Goal: Task Accomplishment & Management: Complete application form

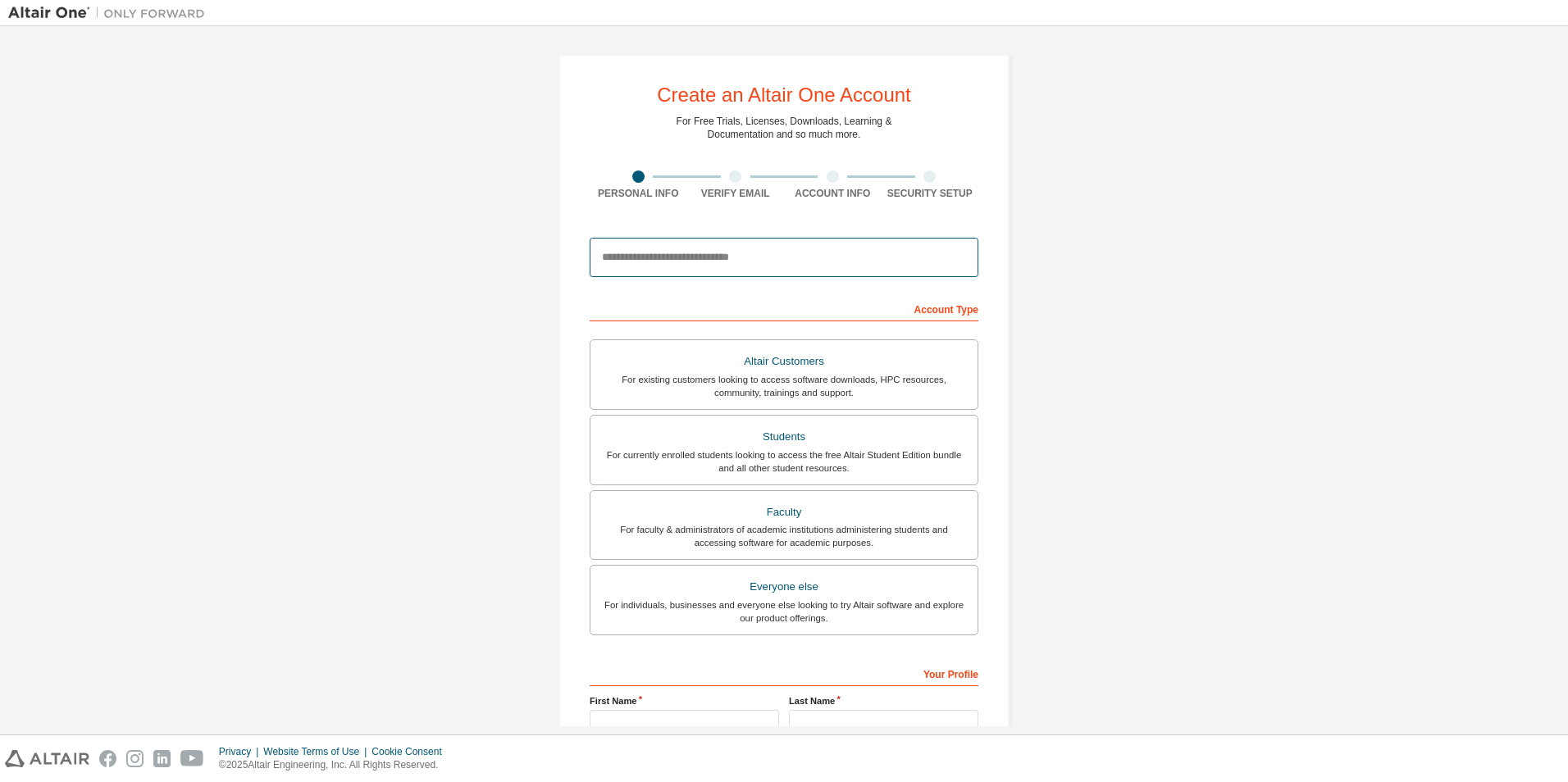
click at [718, 269] on input "email" at bounding box center [783, 257] width 388 height 39
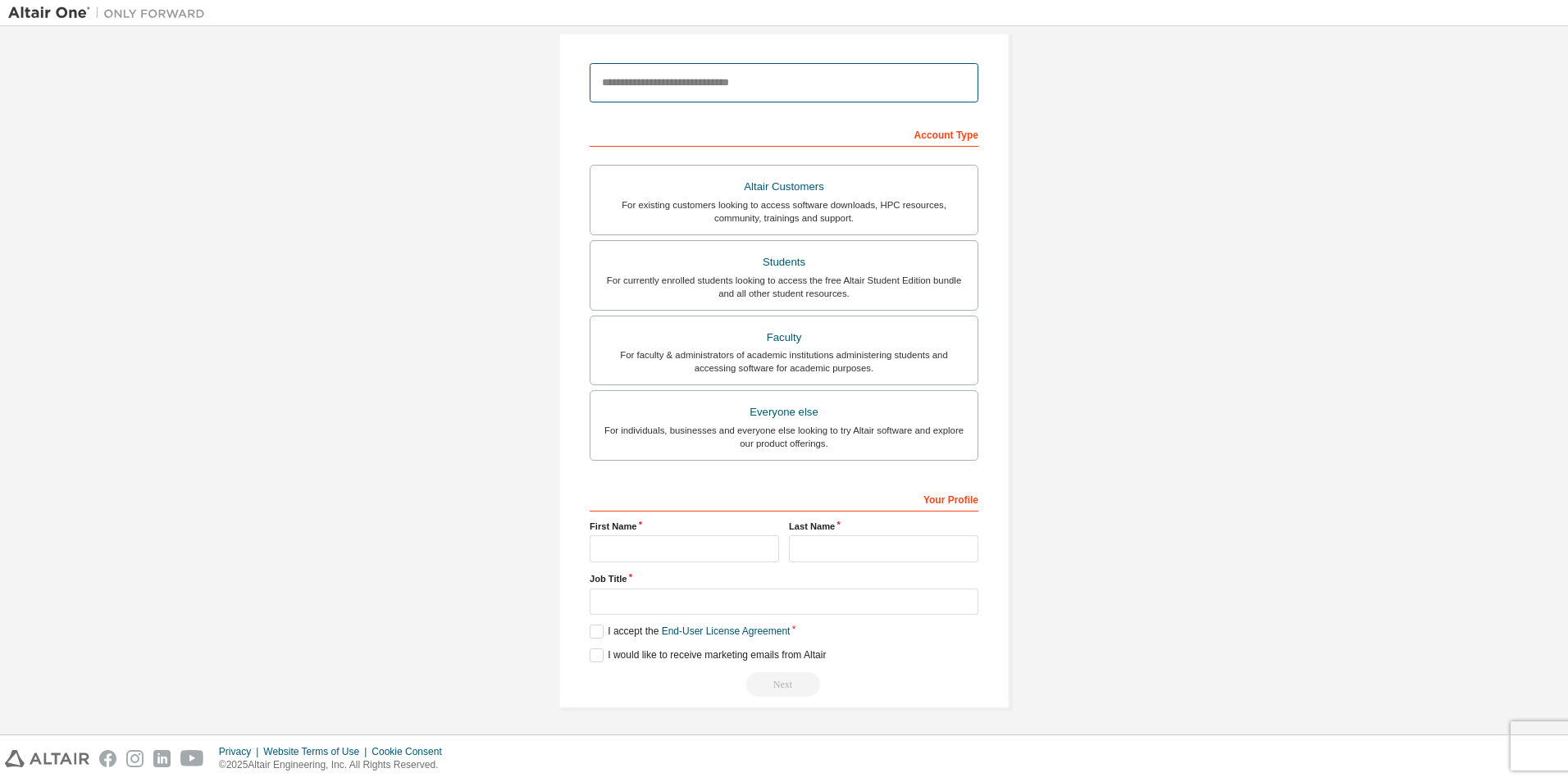
scroll to position [24, 0]
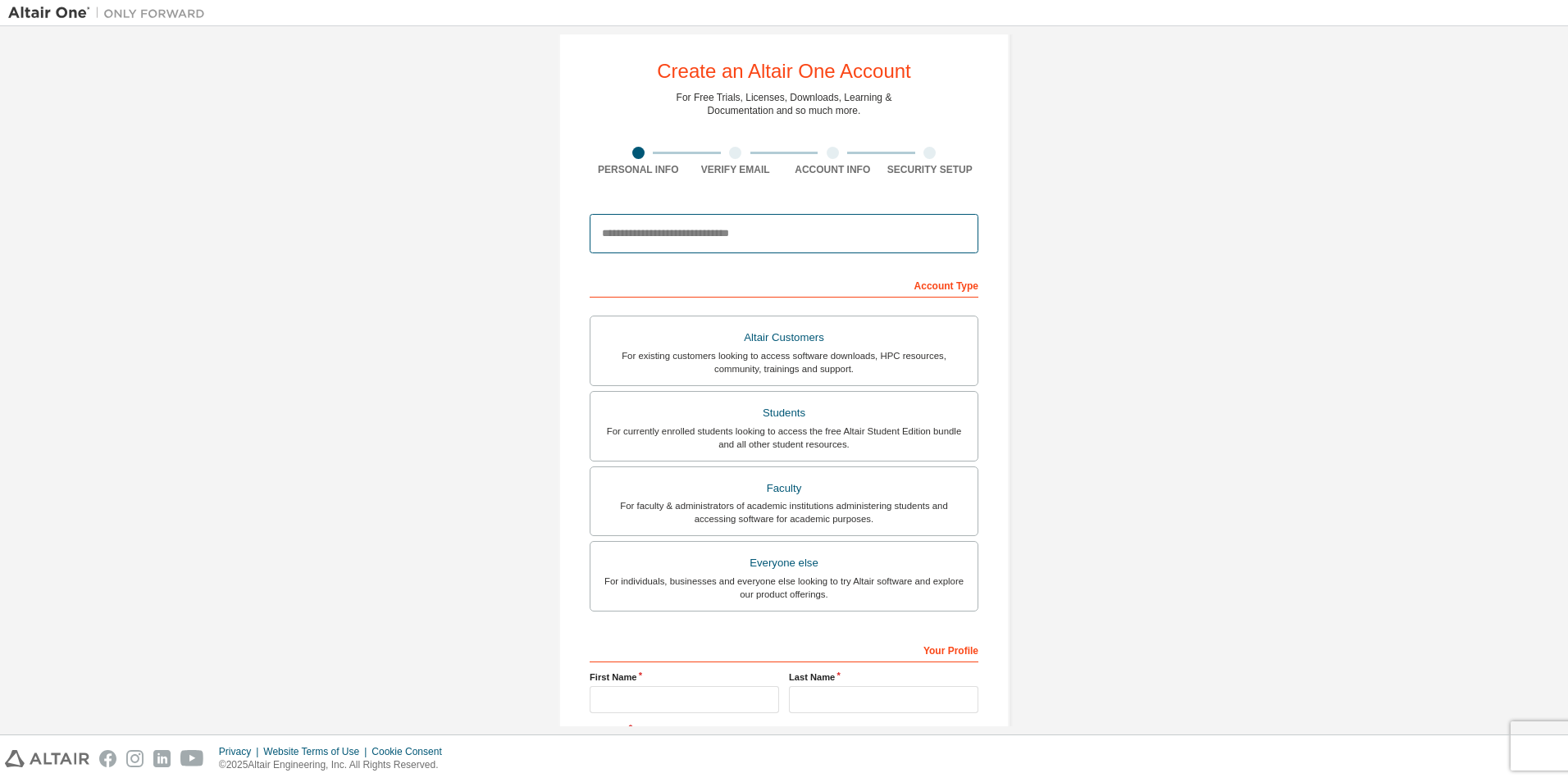
click at [705, 246] on input "email" at bounding box center [783, 233] width 388 height 39
type input "**********"
click at [926, 282] on div "Account Type" at bounding box center [783, 285] width 388 height 27
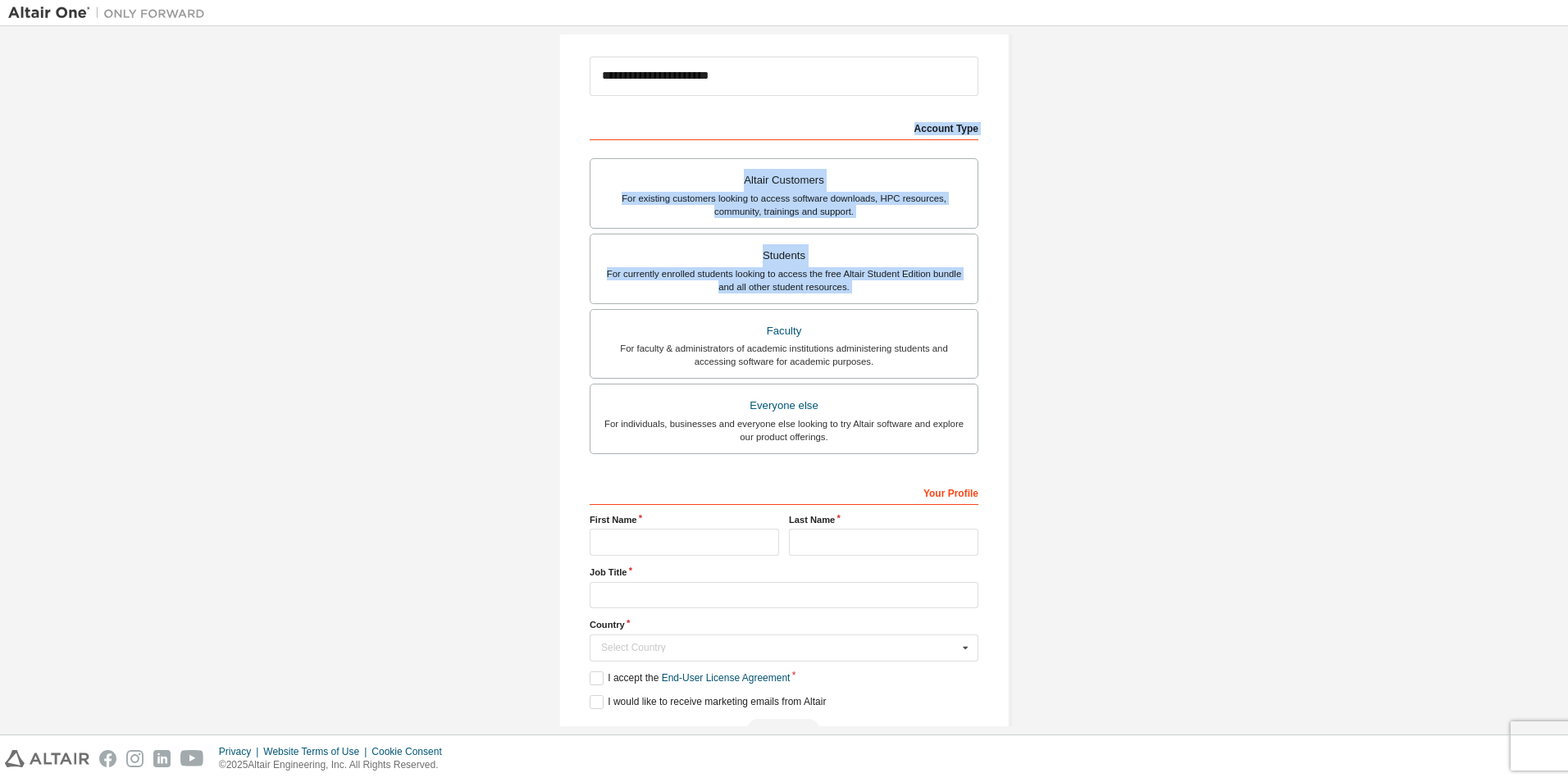
scroll to position [229, 0]
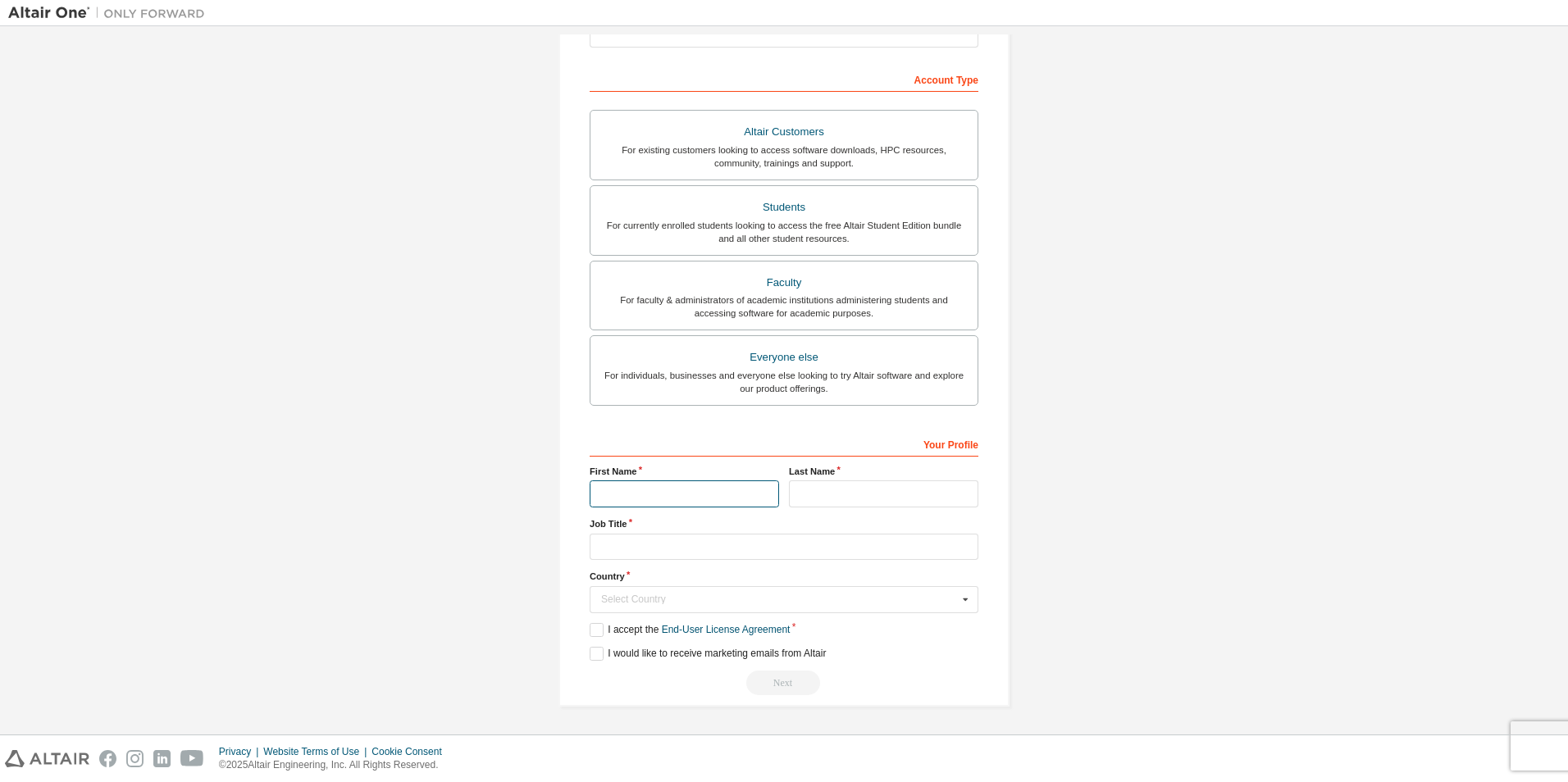
click at [662, 491] on input "text" at bounding box center [684, 493] width 189 height 27
type input "******"
type input "*"
click at [661, 546] on input "text" at bounding box center [783, 546] width 388 height 27
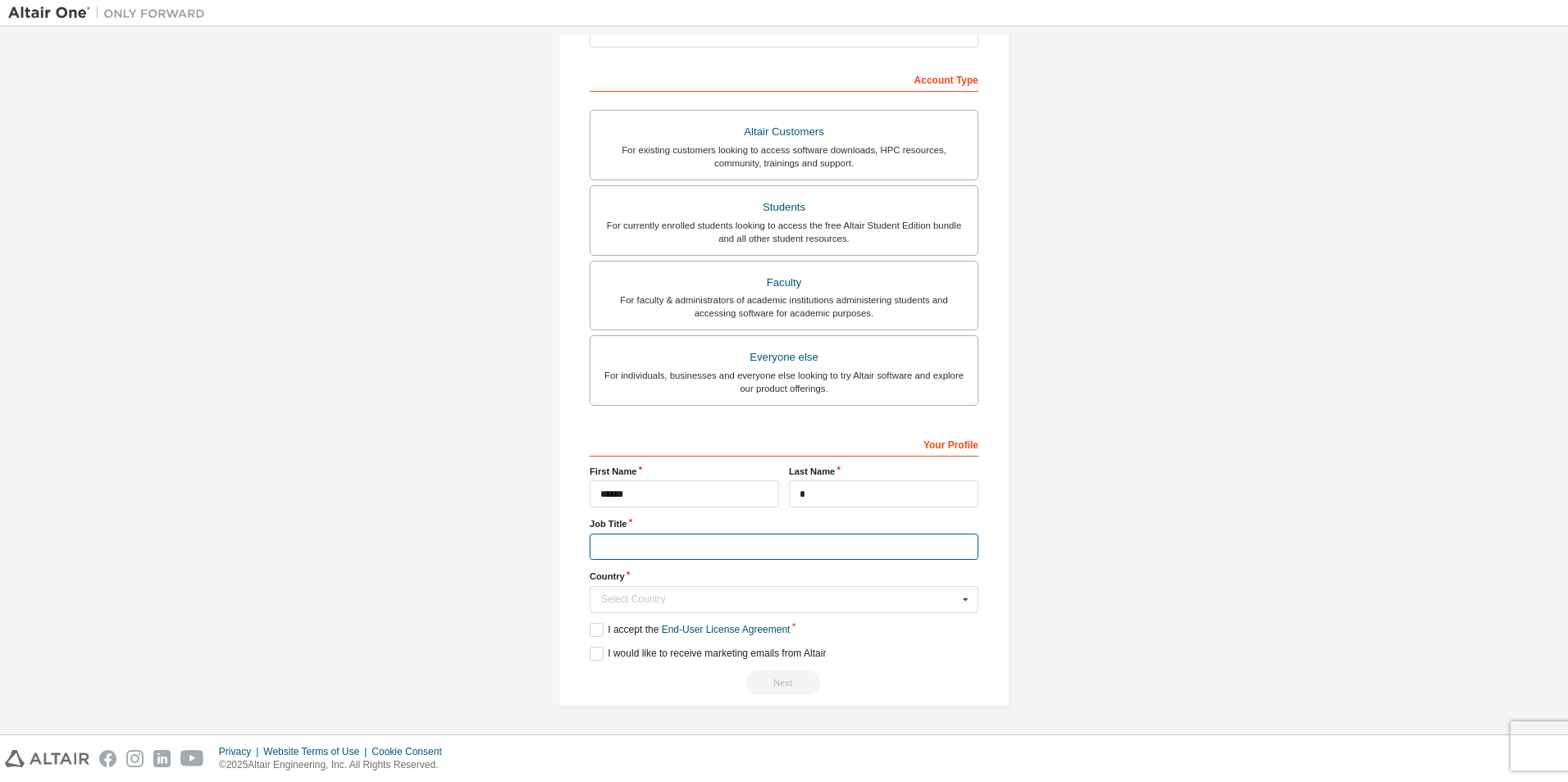
click at [661, 546] on input "text" at bounding box center [783, 546] width 388 height 27
click at [661, 546] on input "*" at bounding box center [783, 546] width 388 height 27
type input "**********"
click at [678, 597] on div "Select Country" at bounding box center [779, 599] width 357 height 10
type input "*****"
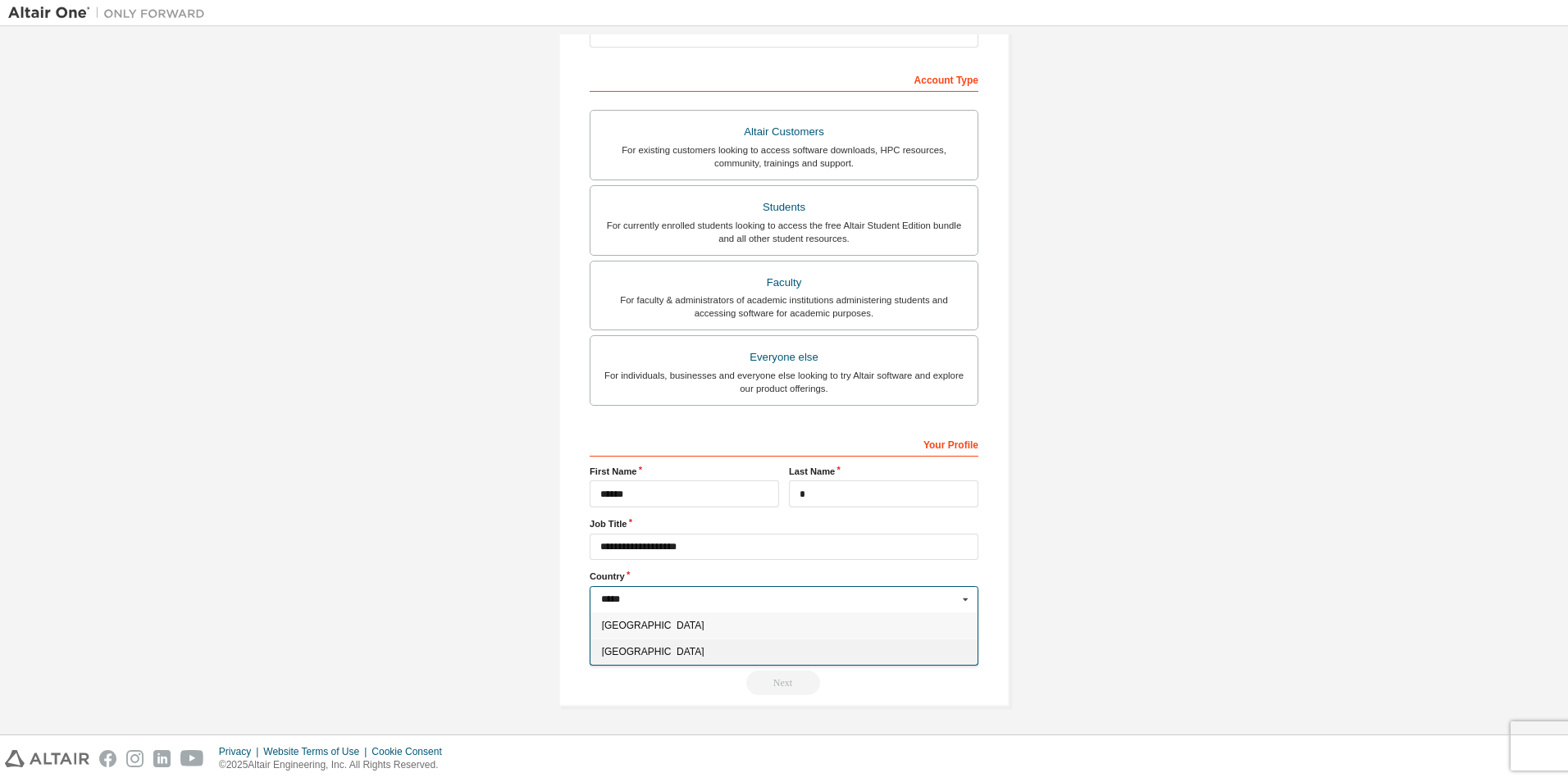
click at [689, 644] on div "[GEOGRAPHIC_DATA]" at bounding box center [784, 652] width 387 height 27
type input "***"
click at [605, 636] on label "I accept the End-User License Agreement" at bounding box center [689, 630] width 200 height 14
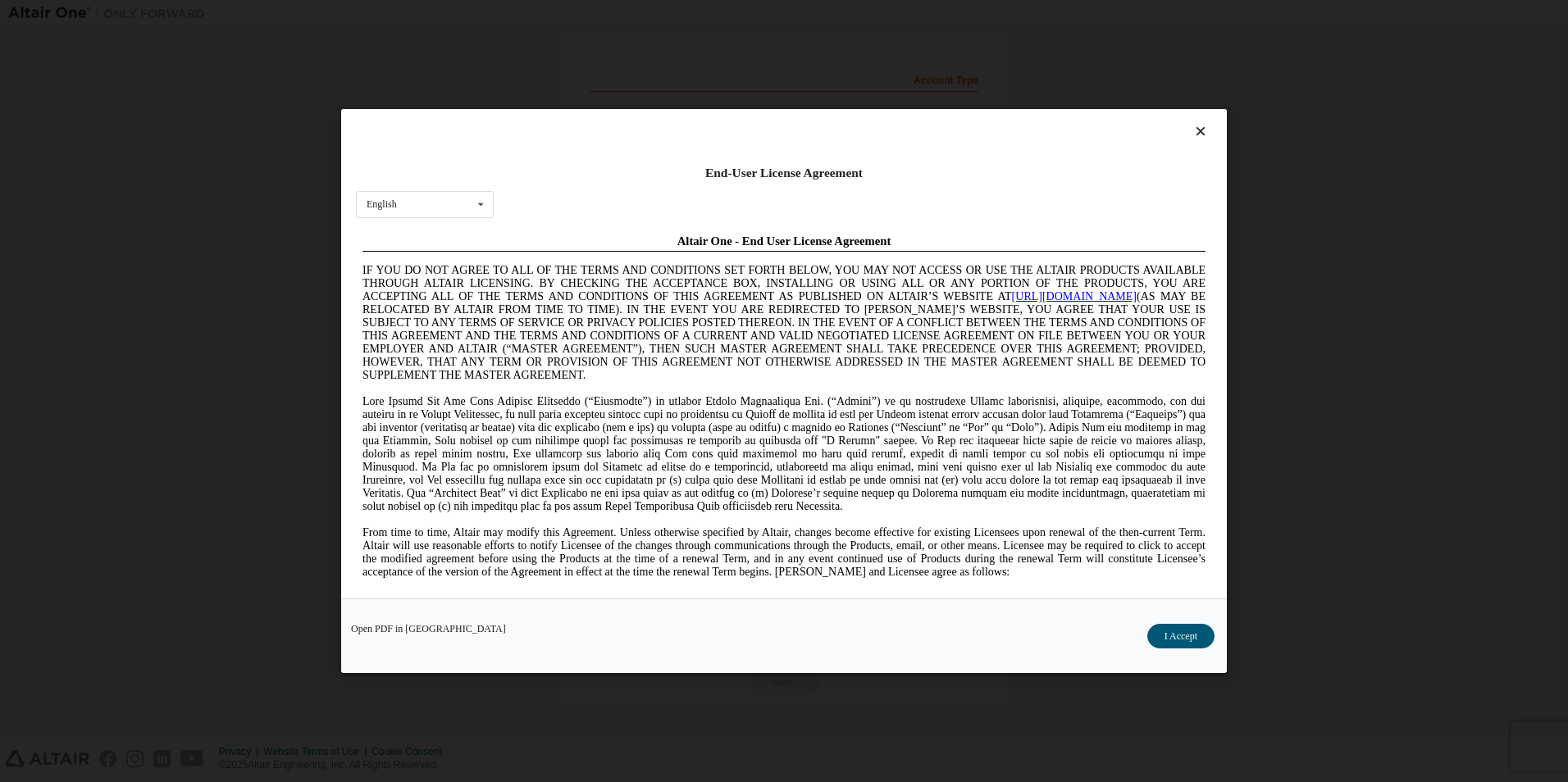
scroll to position [0, 0]
click at [1167, 632] on button "I Accept" at bounding box center [1181, 636] width 67 height 25
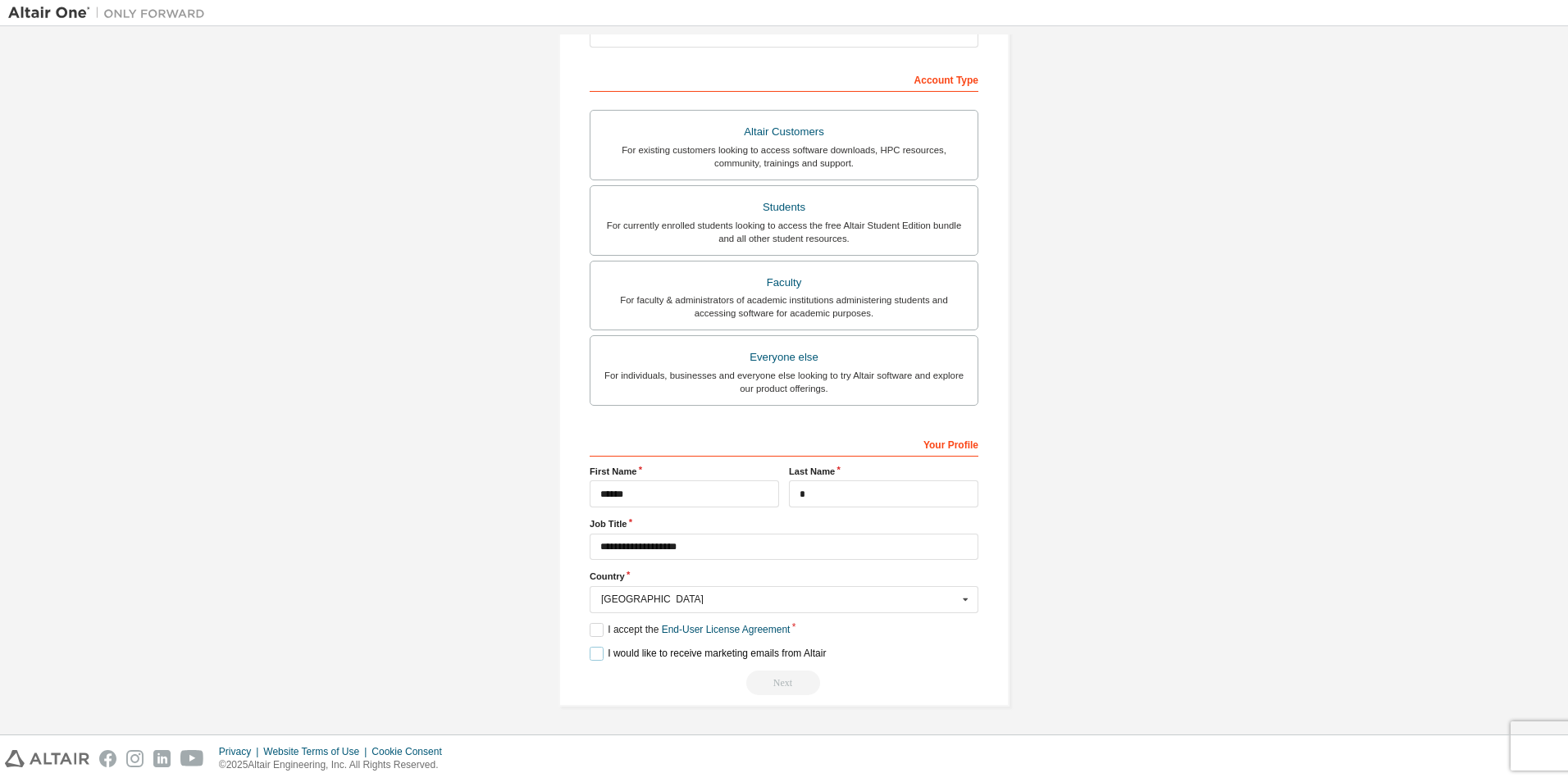
click at [628, 653] on label "I would like to receive marketing emails from Altair" at bounding box center [707, 654] width 236 height 14
click at [783, 690] on div "Next" at bounding box center [783, 683] width 388 height 25
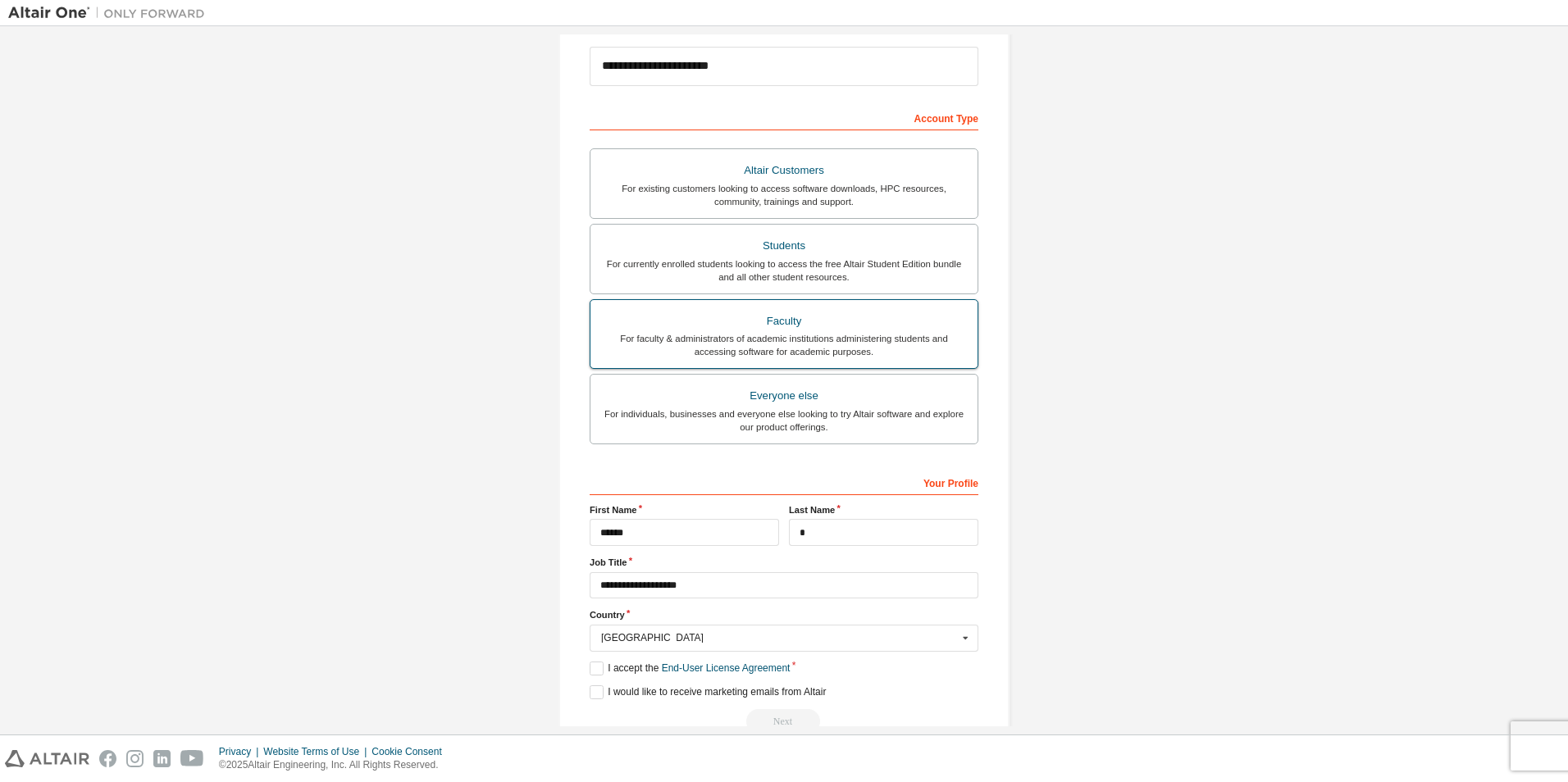
scroll to position [191, 0]
click at [791, 378] on label "Everyone else For individuals, businesses and everyone else looking to try Alta…" at bounding box center [783, 408] width 388 height 71
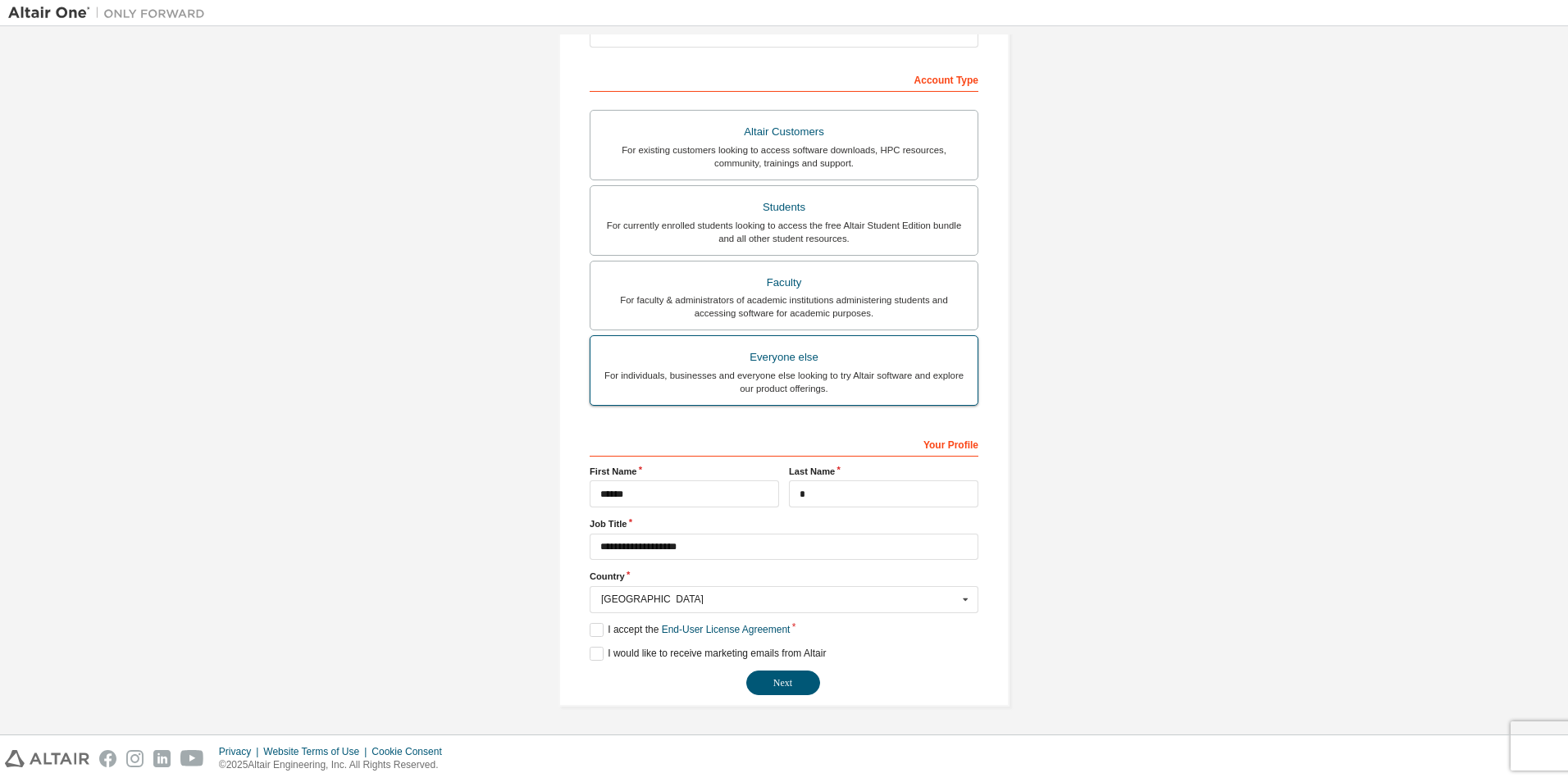
scroll to position [229, 0]
drag, startPoint x: 787, startPoint y: 611, endPoint x: 790, endPoint y: 684, distance: 73.1
click at [790, 684] on div "**********" at bounding box center [783, 564] width 388 height 265
click at [790, 684] on button "Next" at bounding box center [783, 684] width 73 height 25
drag, startPoint x: 790, startPoint y: 684, endPoint x: 853, endPoint y: 470, distance: 223.1
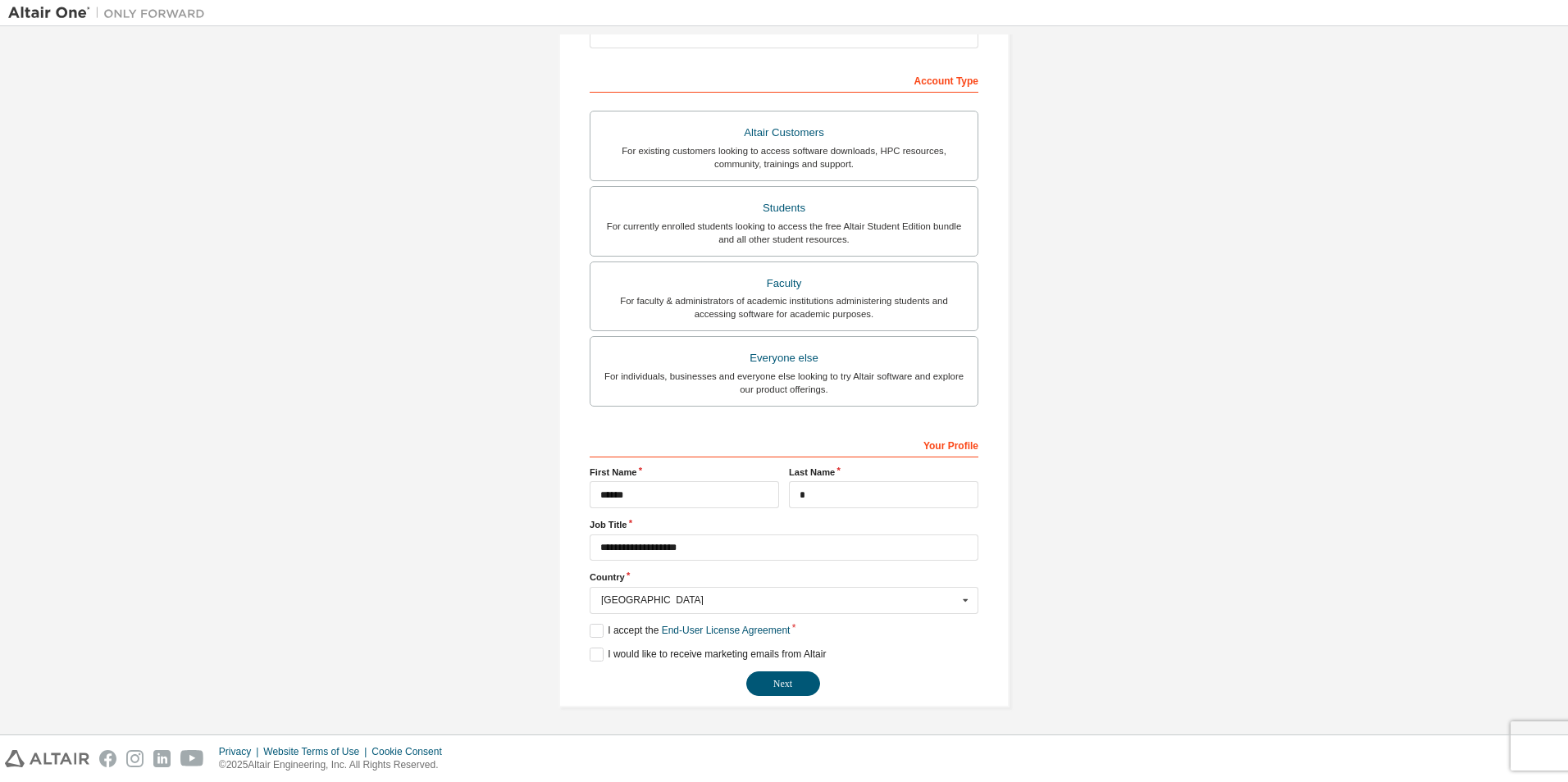
click at [853, 470] on div "**********" at bounding box center [783, 564] width 388 height 265
click at [853, 470] on label "Last Name" at bounding box center [883, 472] width 189 height 13
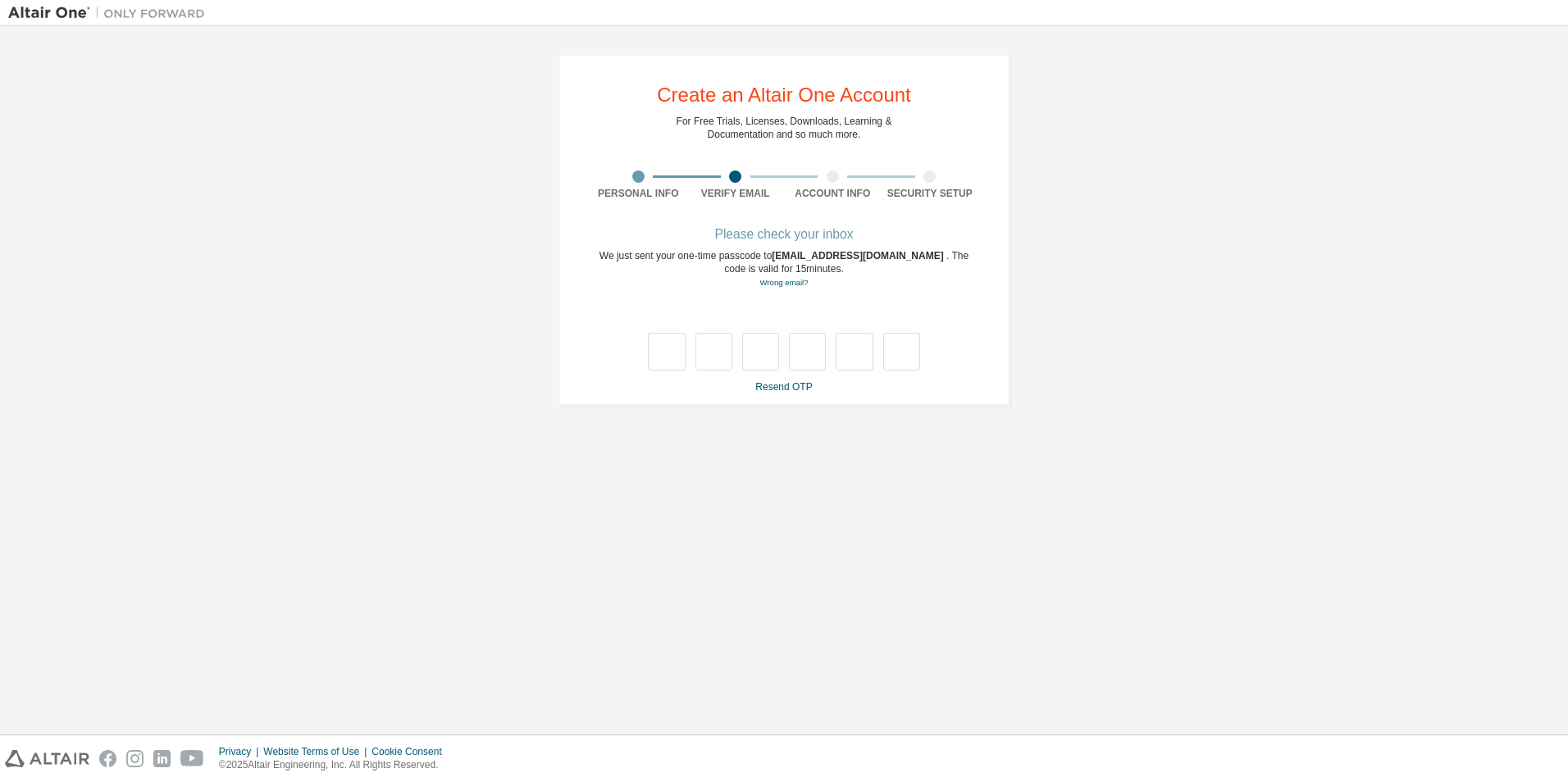
scroll to position [0, 0]
click at [853, 470] on div "**********" at bounding box center [784, 381] width 1551 height 692
drag, startPoint x: 853, startPoint y: 470, endPoint x: 775, endPoint y: 345, distance: 147.3
click at [775, 345] on input "text" at bounding box center [760, 352] width 37 height 38
click at [666, 358] on input "text" at bounding box center [666, 352] width 37 height 38
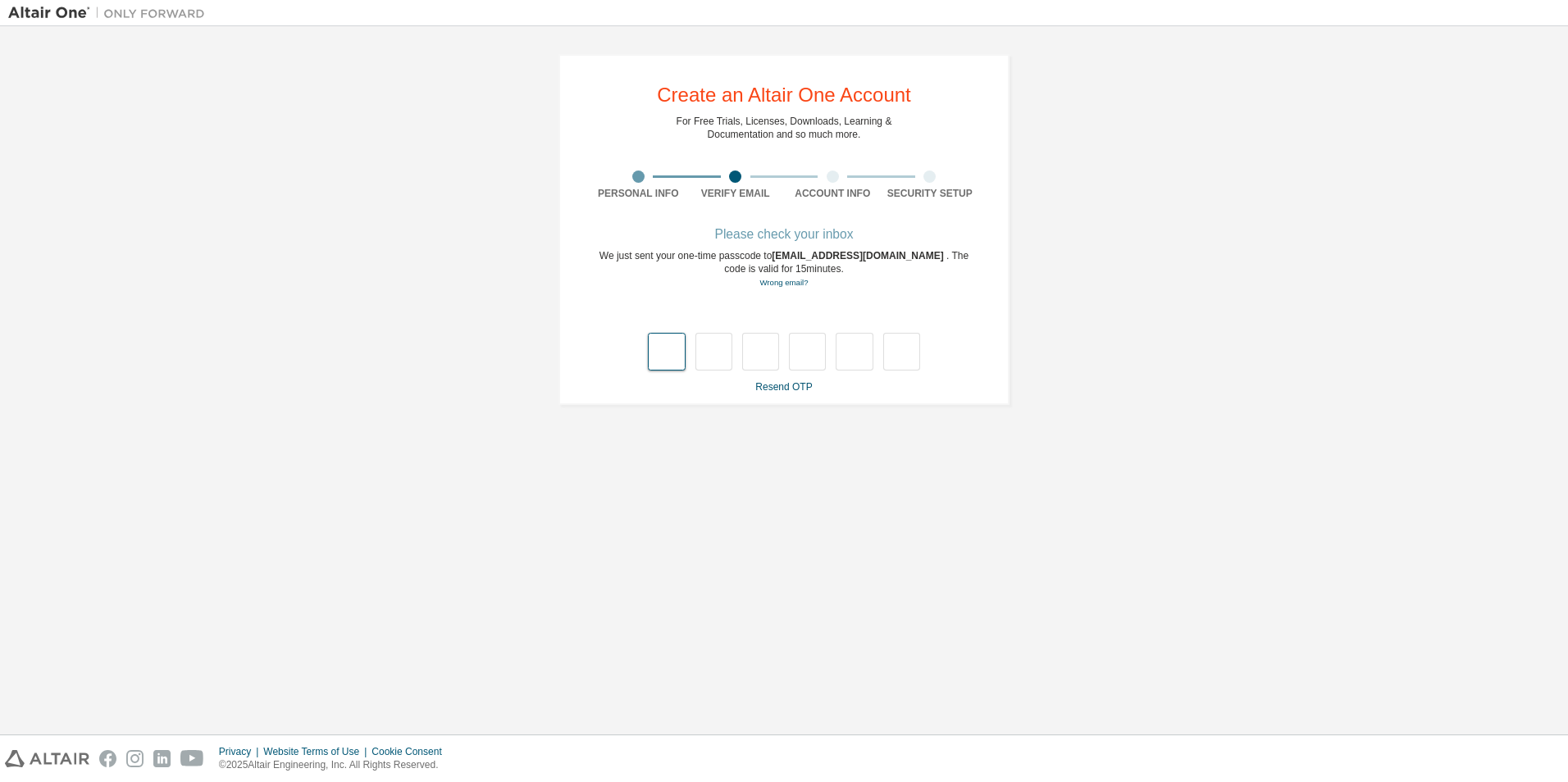
type input "*"
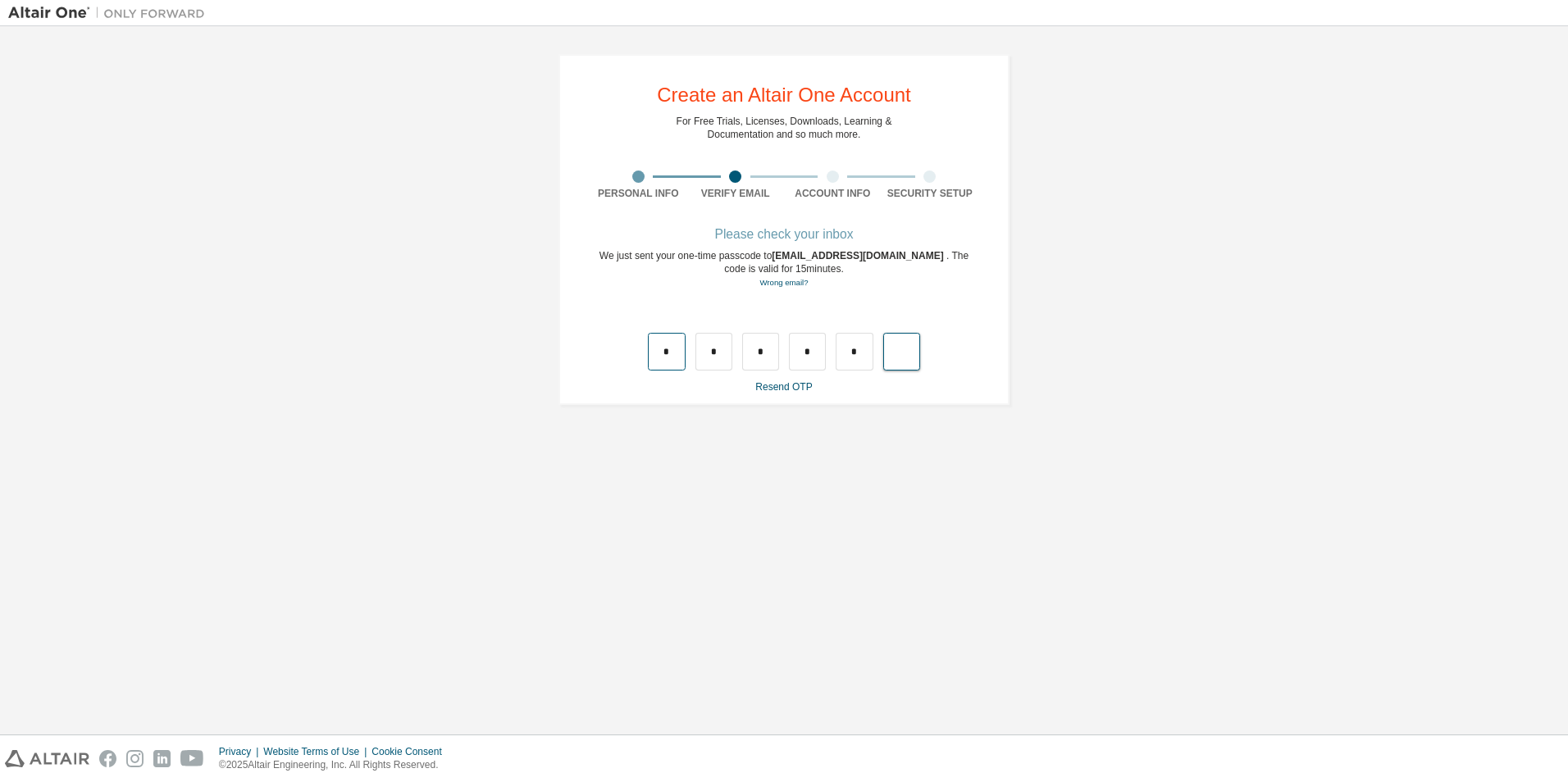
type input "*"
click at [686, 362] on div at bounding box center [784, 352] width 273 height 38
click at [680, 359] on input "text" at bounding box center [666, 352] width 37 height 38
type input "*"
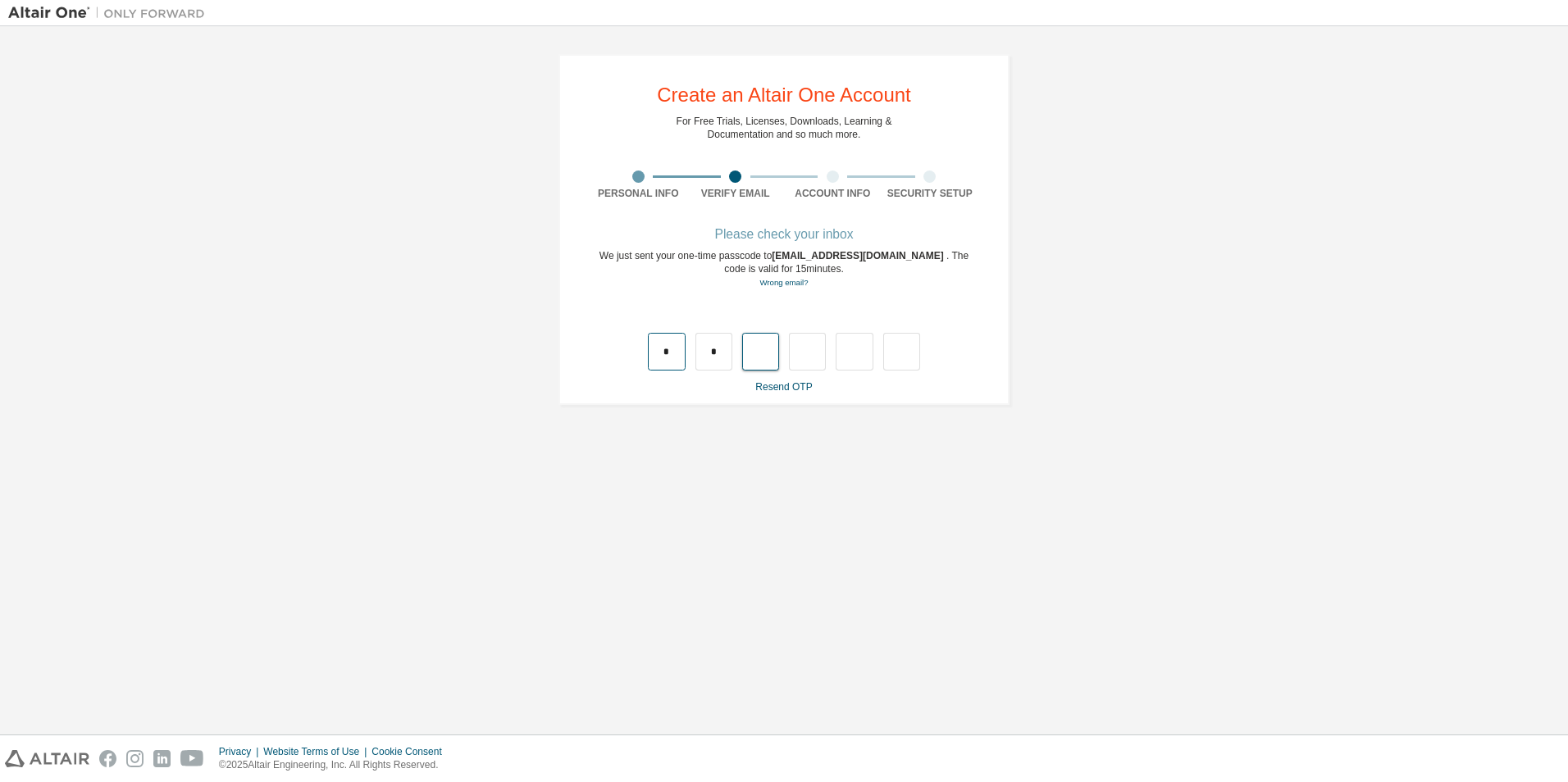
type input "*"
